Goal: Task Accomplishment & Management: Manage account settings

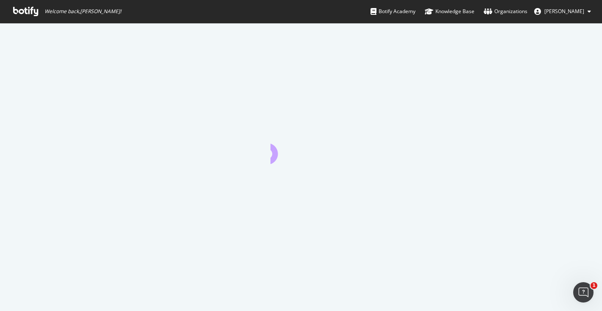
click at [577, 16] on button "[PERSON_NAME]" at bounding box center [562, 12] width 70 height 14
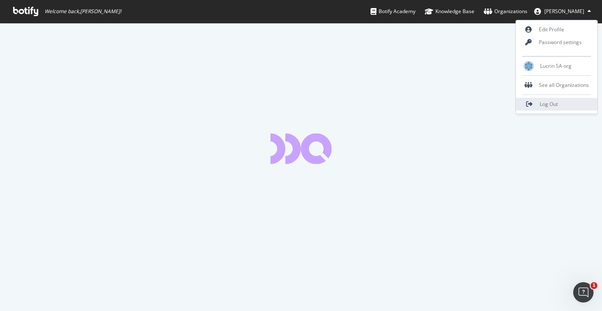
click at [567, 103] on link "Log Out" at bounding box center [556, 104] width 81 height 13
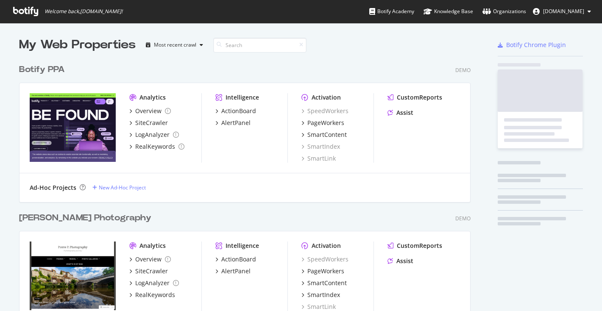
scroll to position [564, 458]
